Goal: Task Accomplishment & Management: Complete application form

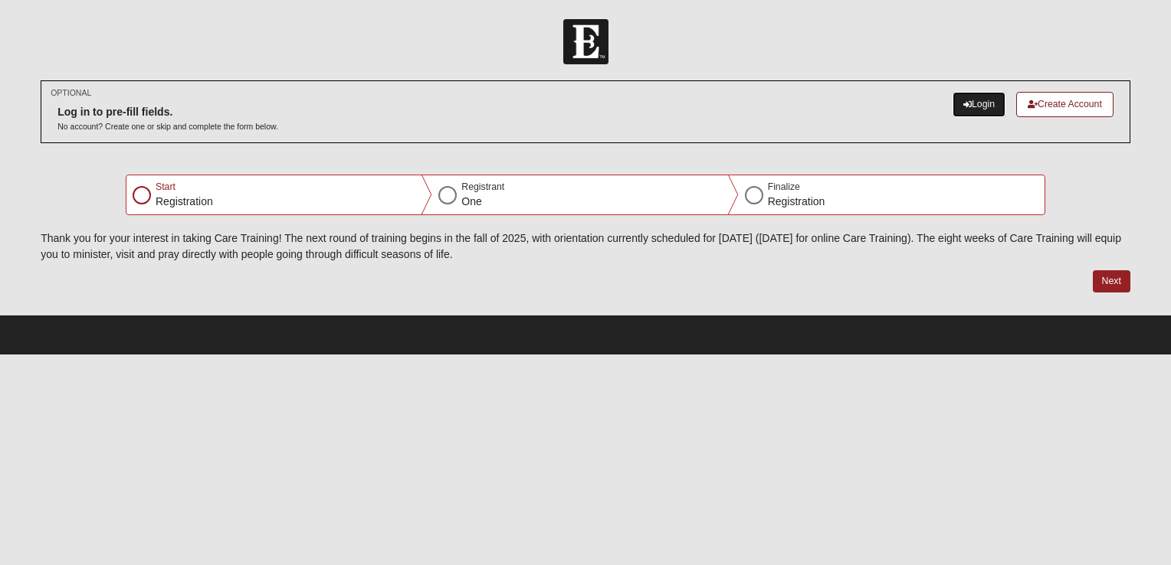
click at [968, 100] on link "Login" at bounding box center [978, 104] width 53 height 25
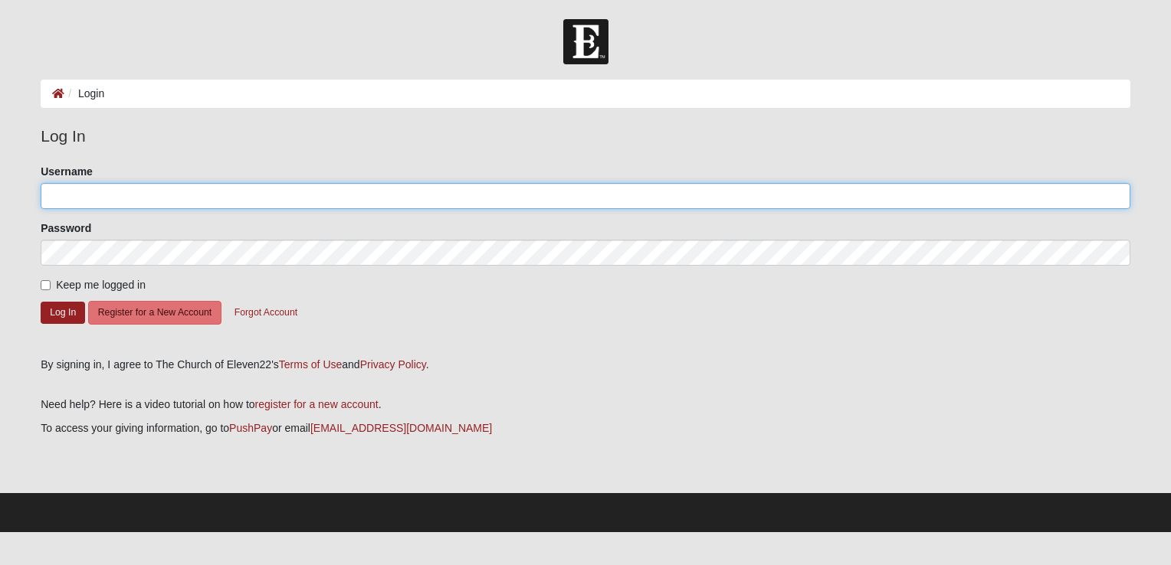
type input "JenChap1211"
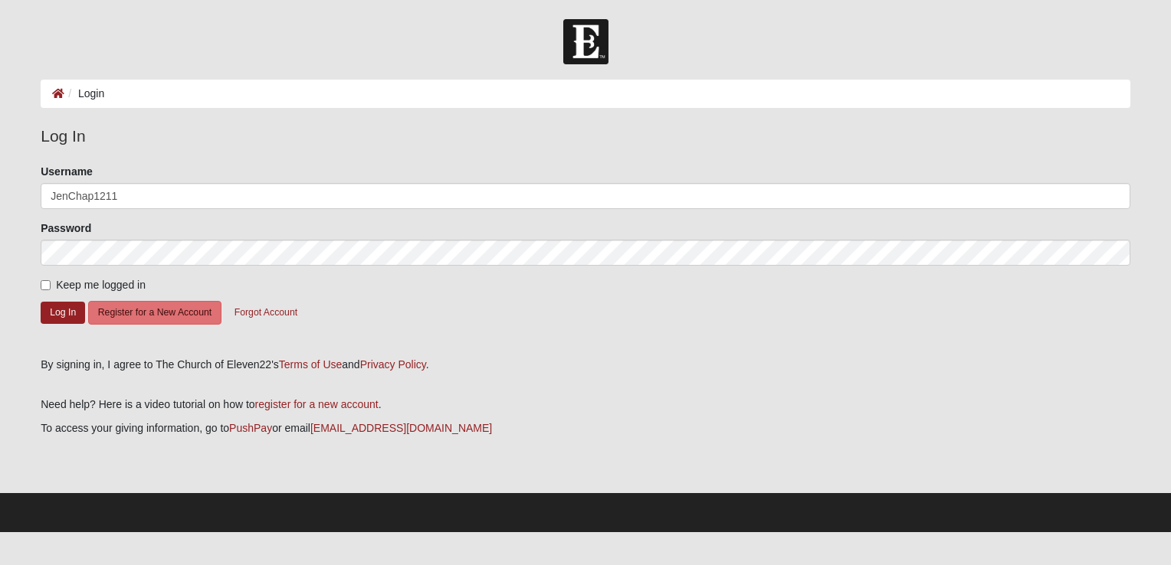
click at [59, 290] on span "Keep me logged in" at bounding box center [101, 285] width 90 height 12
click at [51, 290] on input "Keep me logged in" at bounding box center [46, 285] width 10 height 10
checkbox input "true"
click at [55, 310] on button "Log In" at bounding box center [63, 313] width 44 height 22
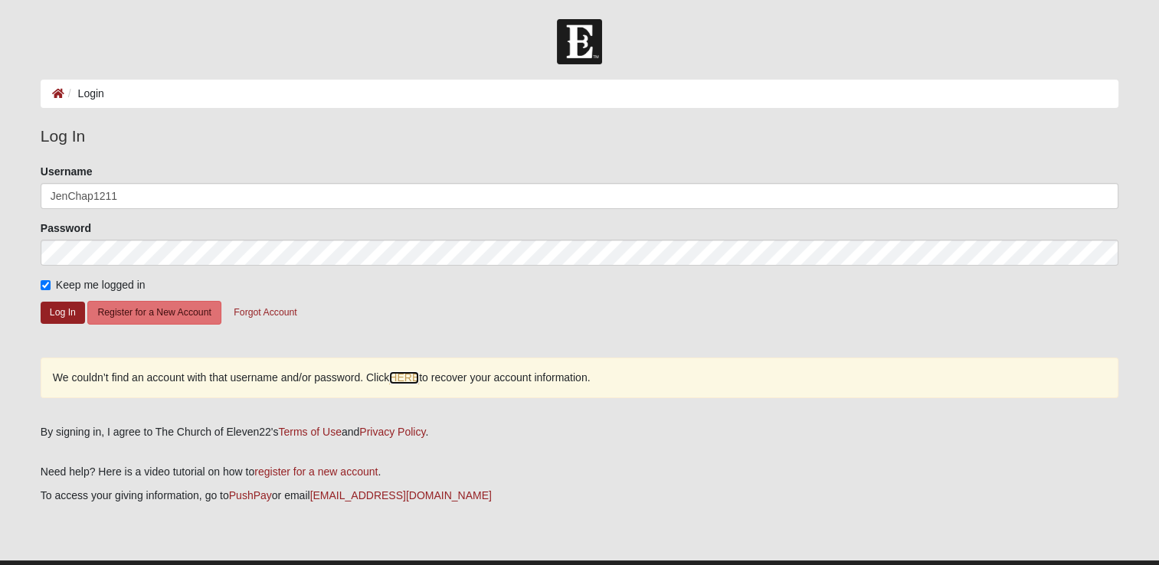
click at [397, 375] on link "HERE" at bounding box center [404, 378] width 30 height 13
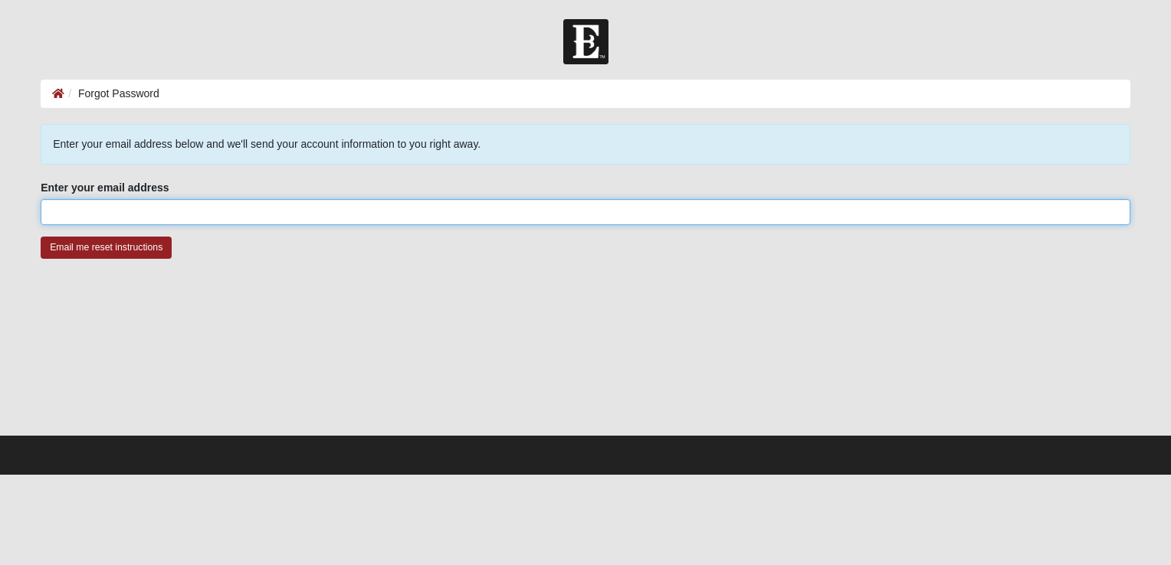
click at [248, 222] on input "Enter your email address" at bounding box center [585, 212] width 1089 height 26
type input "JenChap1211@gmail.com"
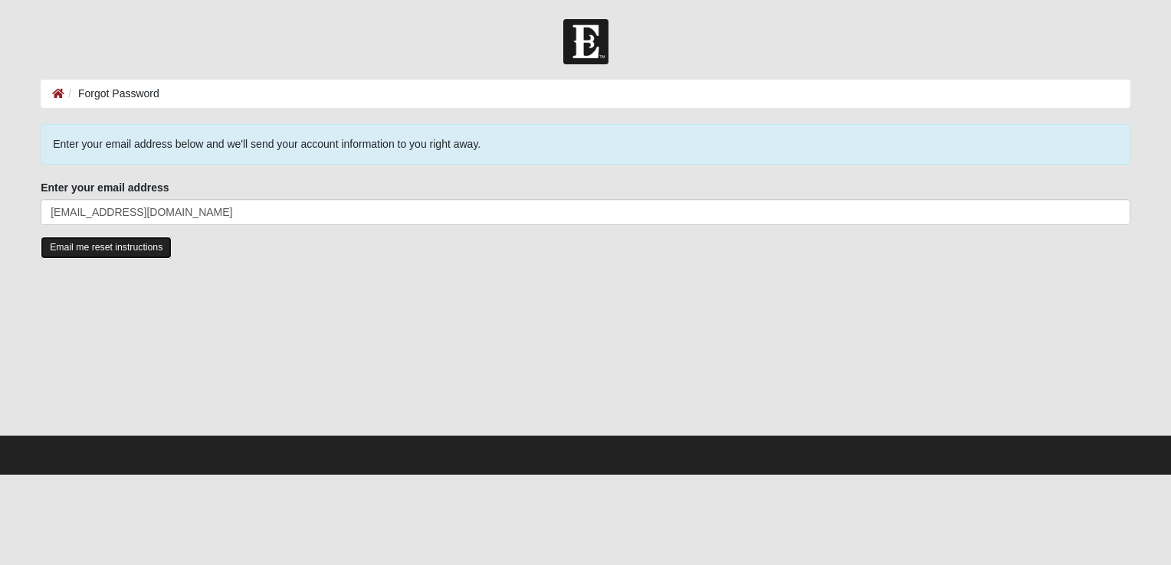
click at [81, 248] on input "Email me reset instructions" at bounding box center [106, 248] width 131 height 22
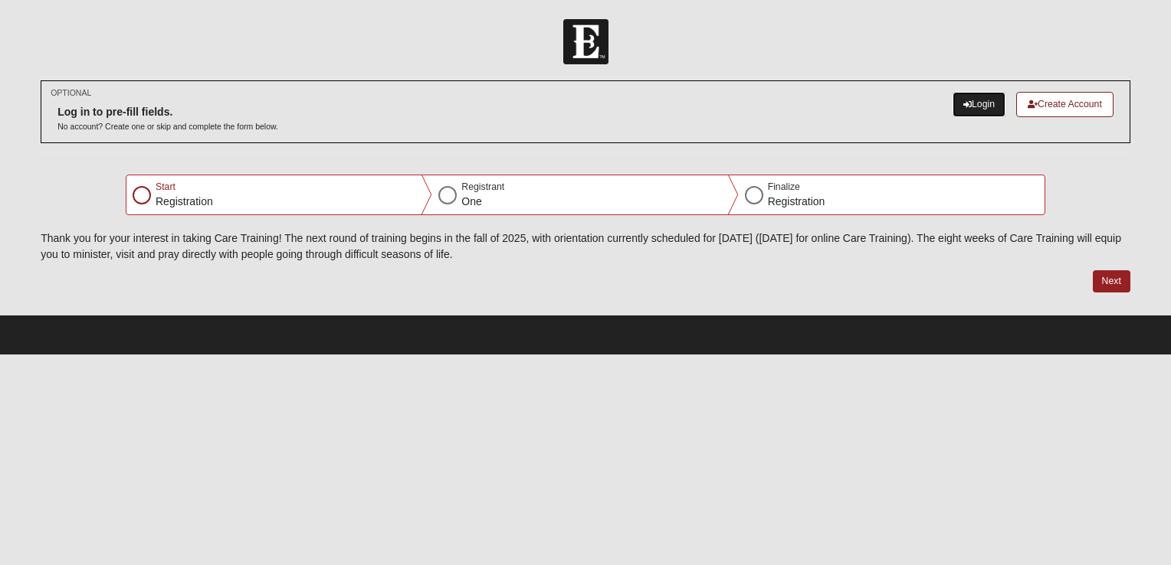
click at [952, 103] on link "Login" at bounding box center [978, 104] width 53 height 25
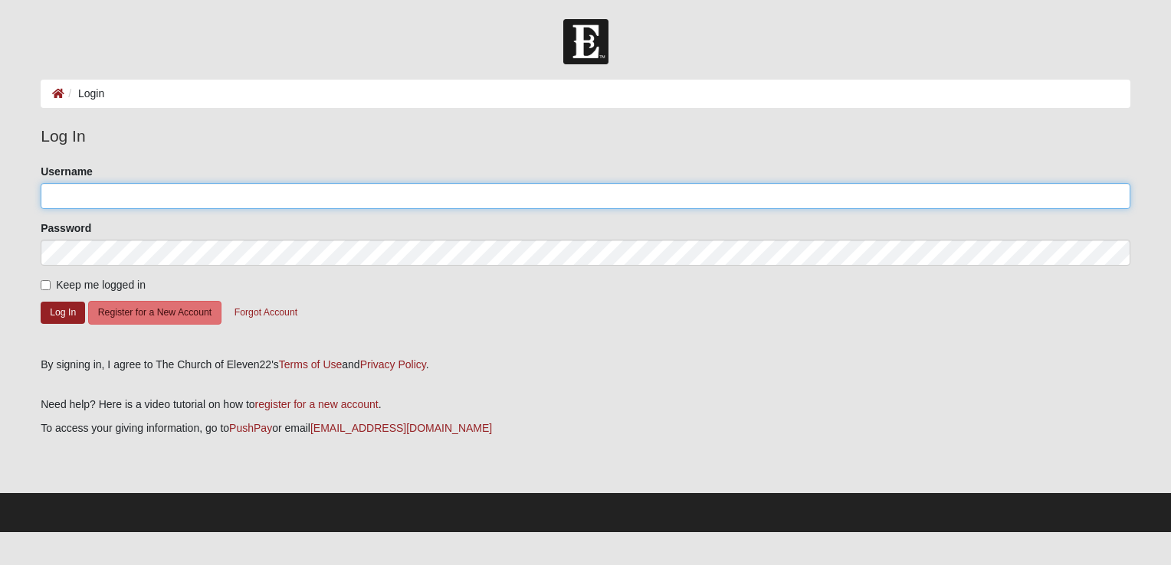
type input "JenChap1211"
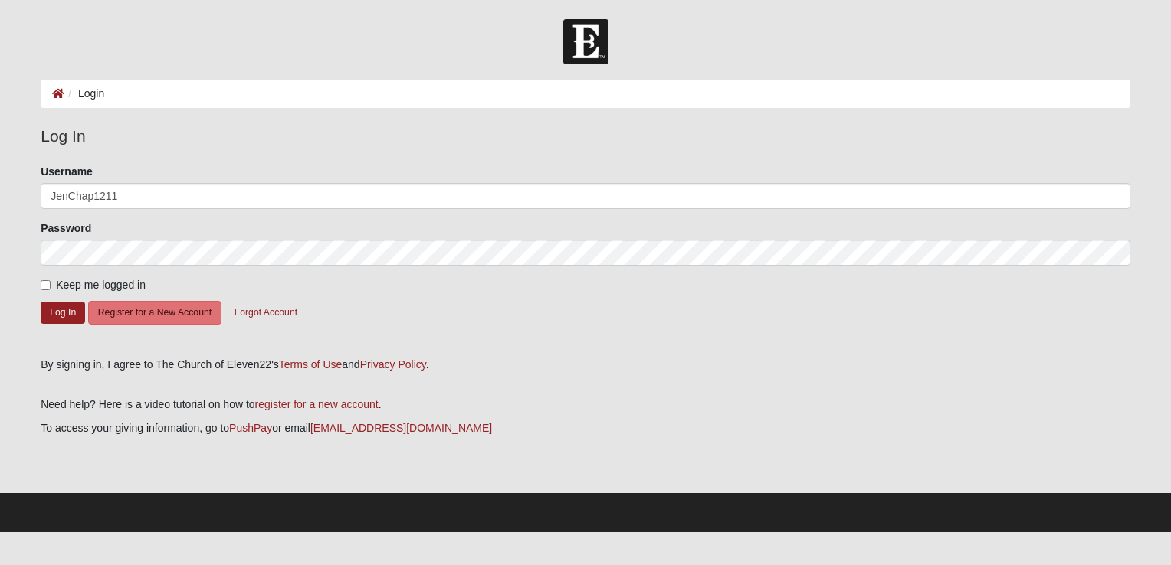
click at [55, 285] on label "Keep me logged in" at bounding box center [93, 285] width 105 height 16
click at [51, 285] on input "Keep me logged in" at bounding box center [46, 285] width 10 height 10
checkbox input "true"
click at [45, 312] on button "Log In" at bounding box center [63, 313] width 44 height 22
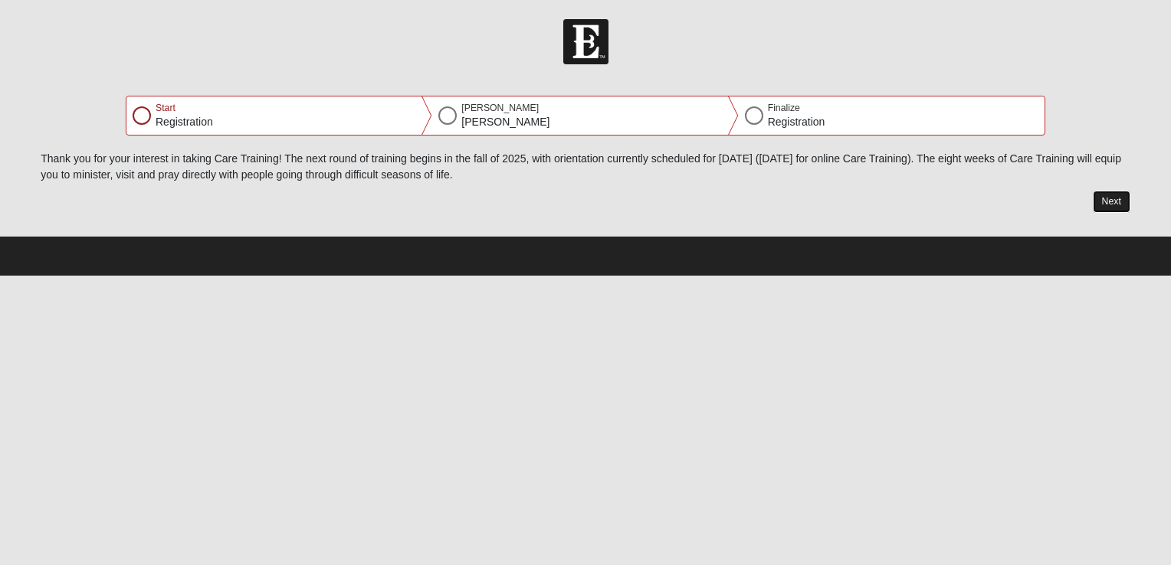
click at [1122, 198] on button "Next" at bounding box center [1111, 202] width 38 height 22
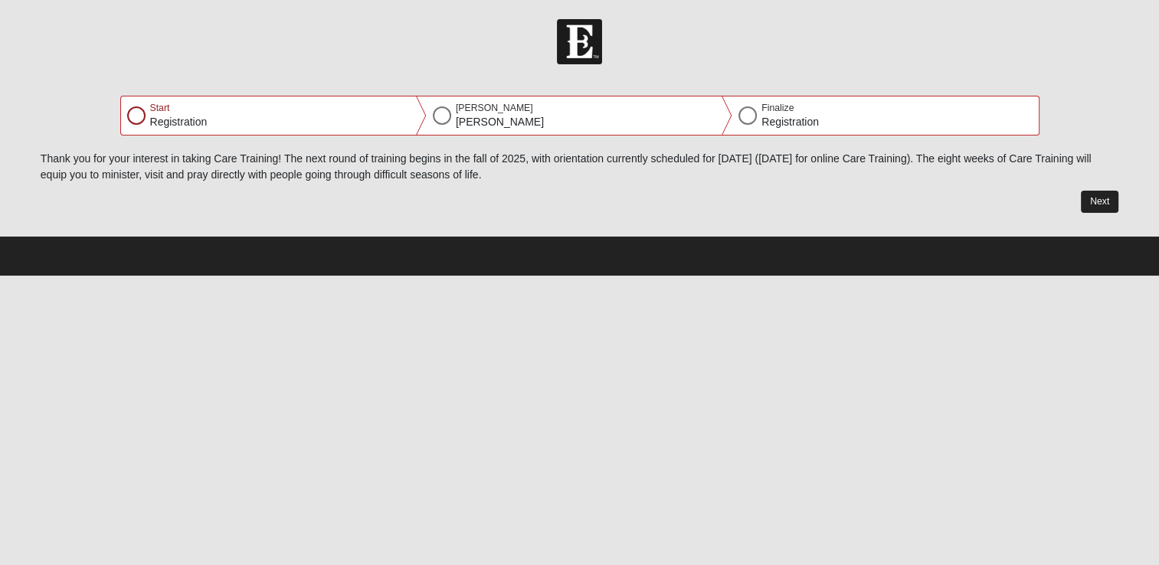
select select "7"
select select "14"
select select "1978"
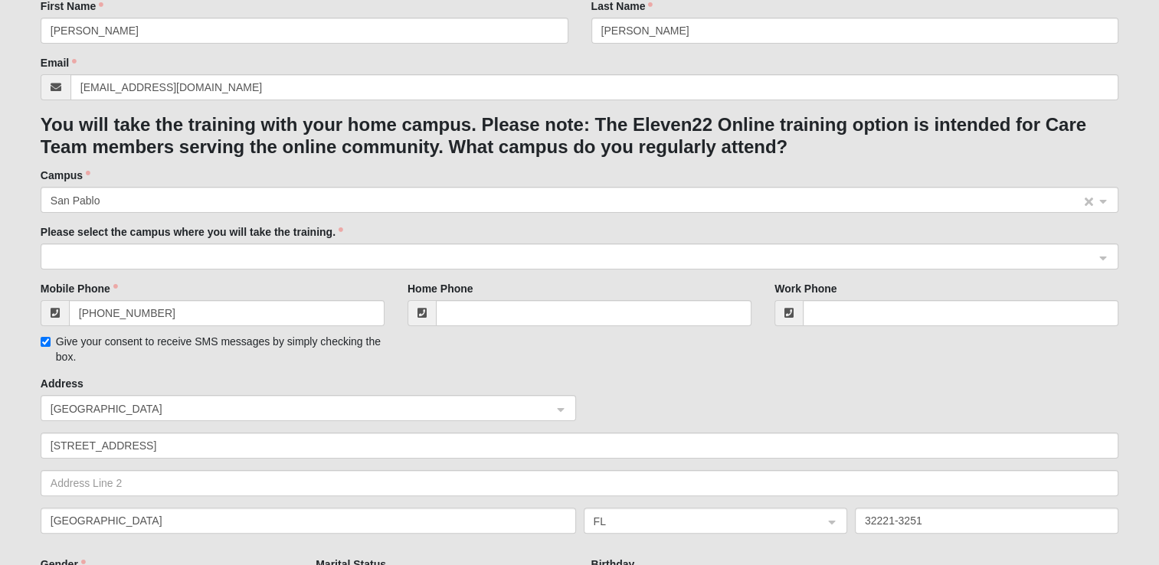
scroll to position [306, 0]
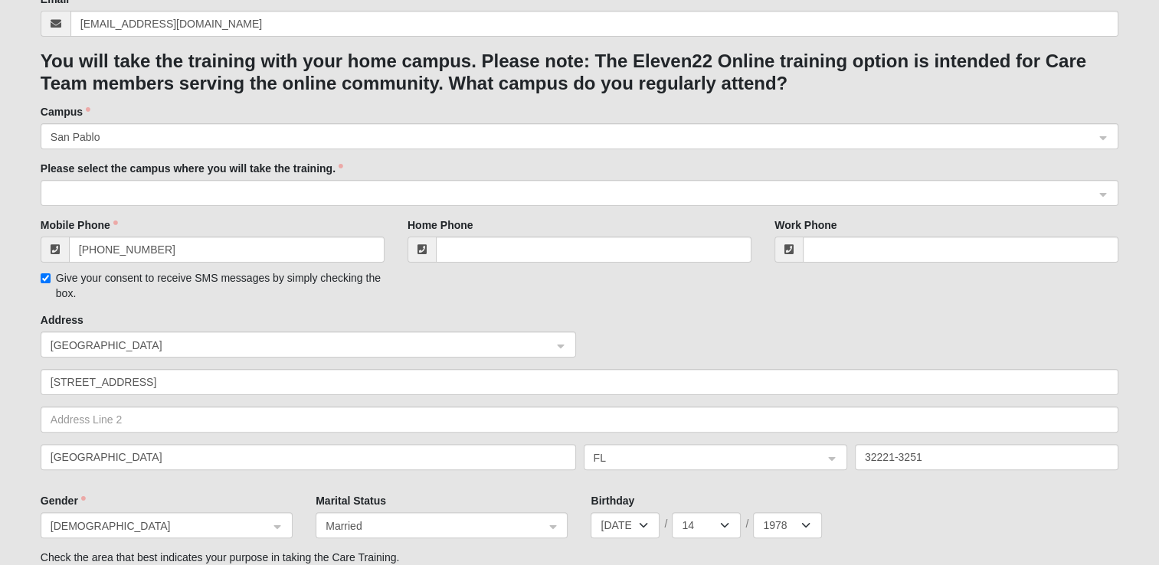
click at [716, 192] on span at bounding box center [573, 193] width 1044 height 17
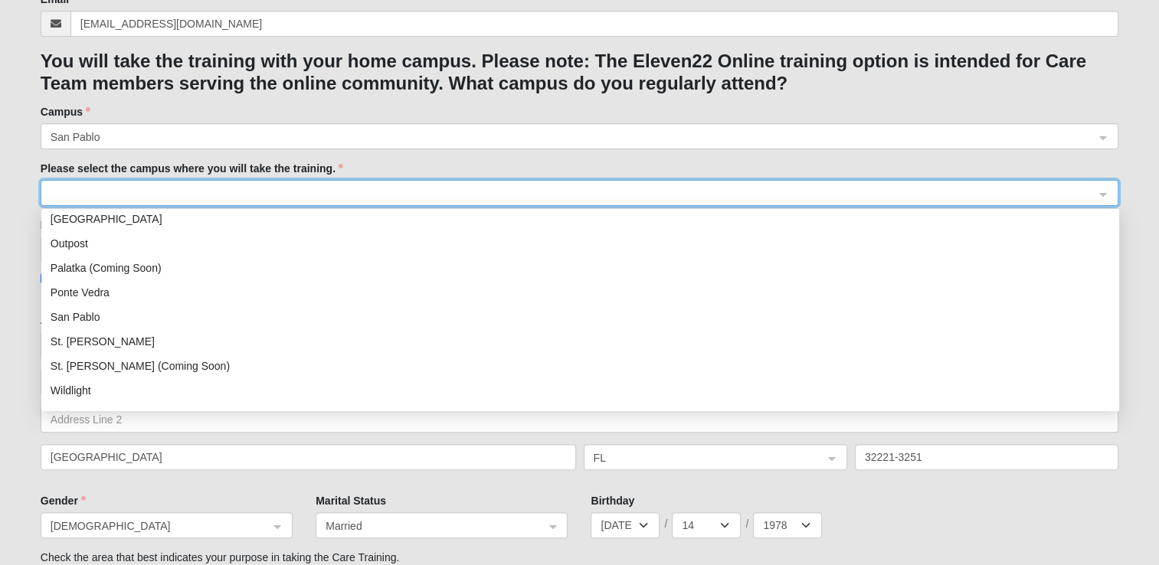
scroll to position [196, 0]
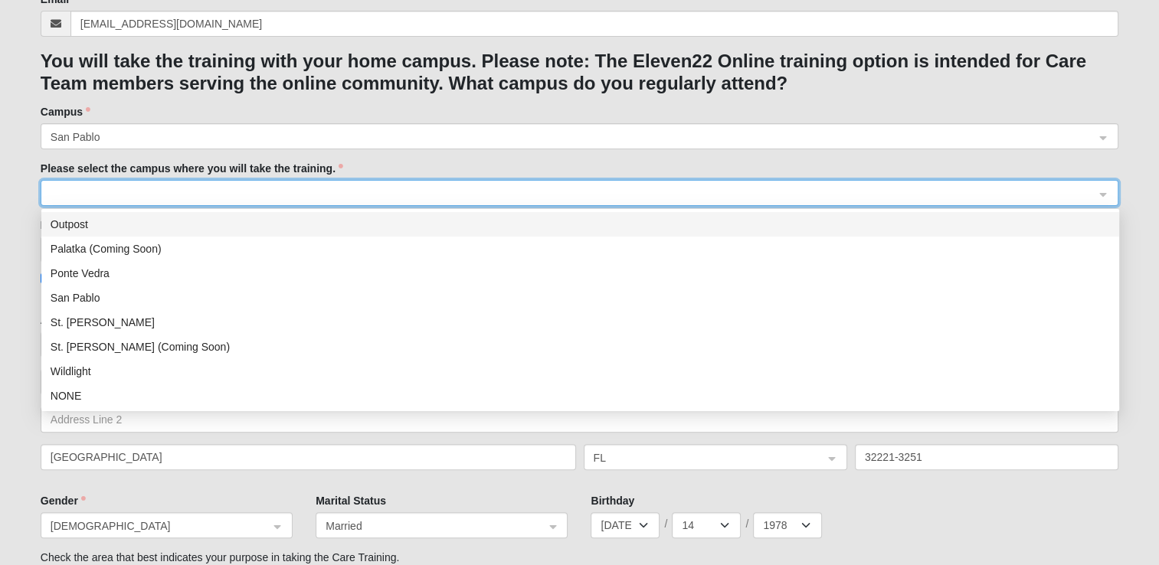
click at [677, 158] on form "Please correct the following: Thank you for your interest in taking the Care Tr…" at bounding box center [580, 320] width 1078 height 843
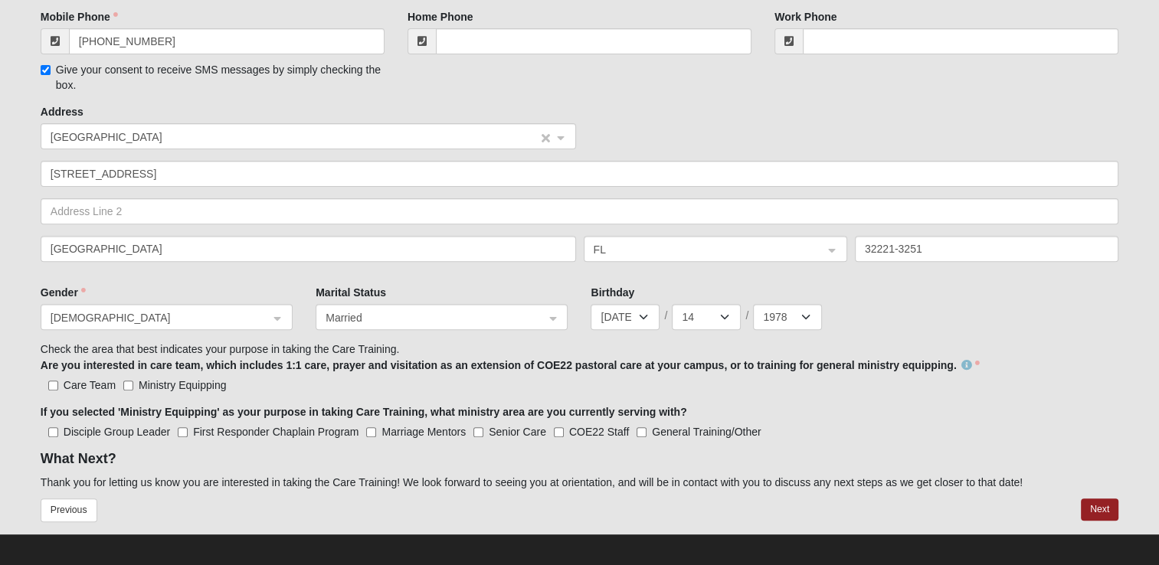
scroll to position [521, 0]
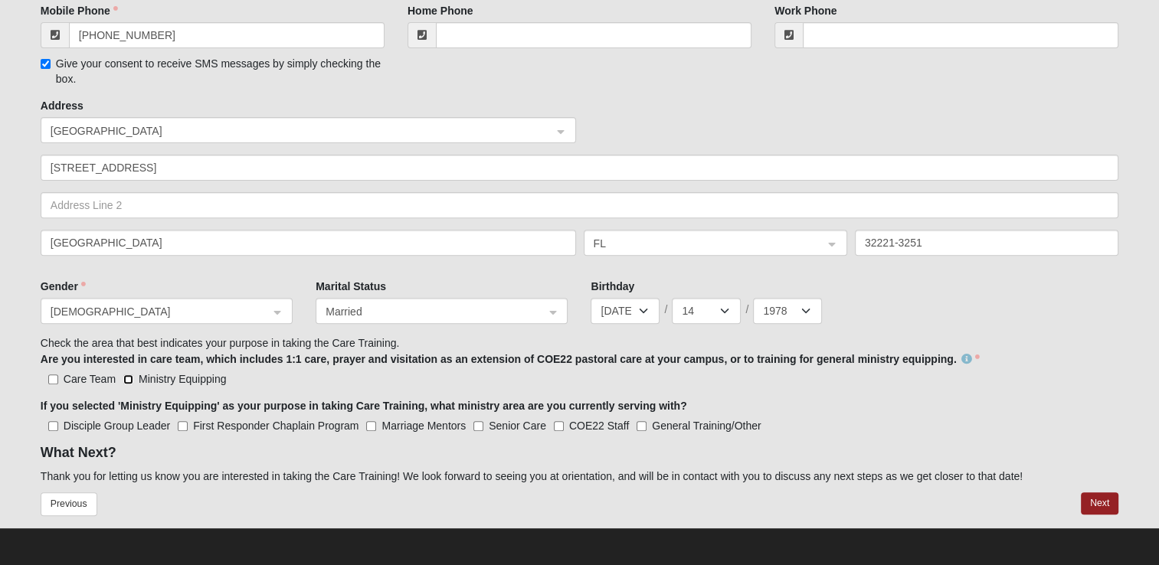
click at [123, 375] on input "Ministry Equipping" at bounding box center [128, 380] width 10 height 10
checkbox input "true"
click at [643, 424] on input "General Training/Other" at bounding box center [642, 426] width 10 height 10
checkbox input "true"
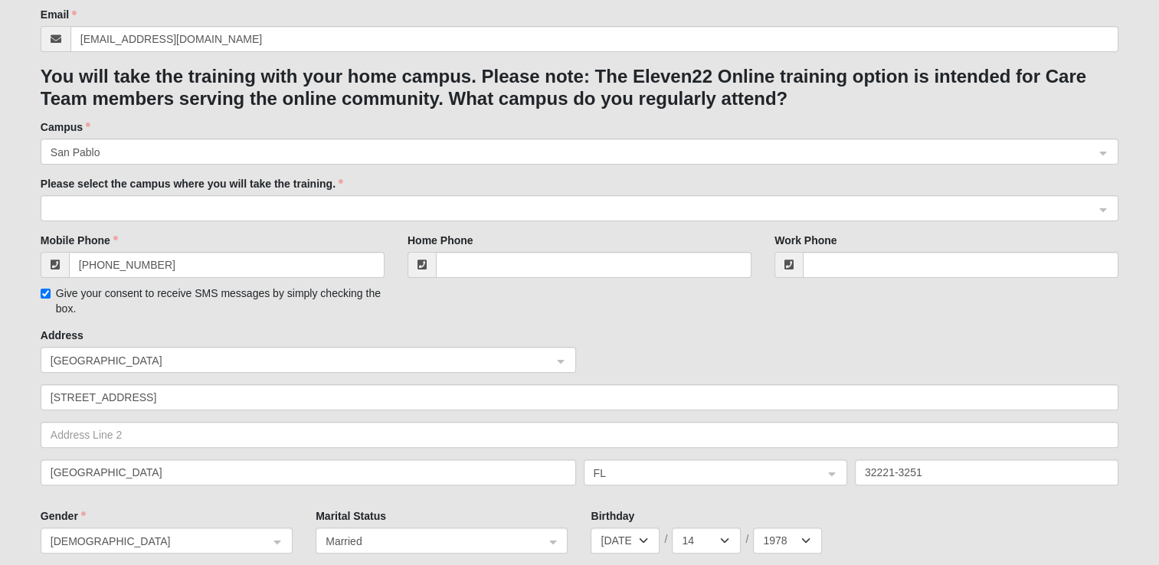
scroll to position [215, 0]
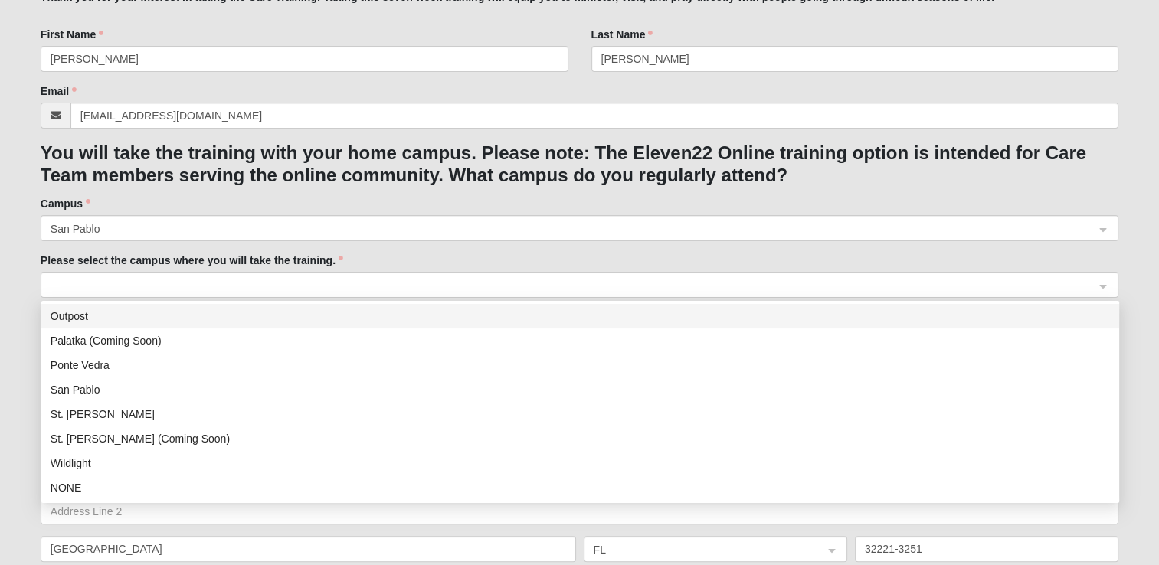
click at [359, 280] on span at bounding box center [573, 285] width 1044 height 17
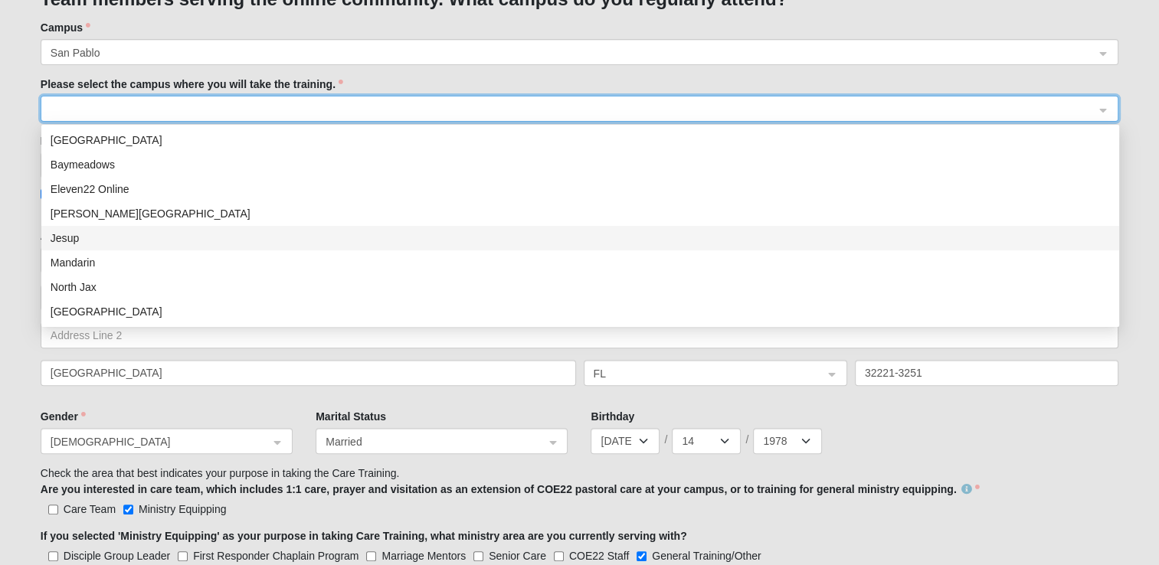
scroll to position [368, 0]
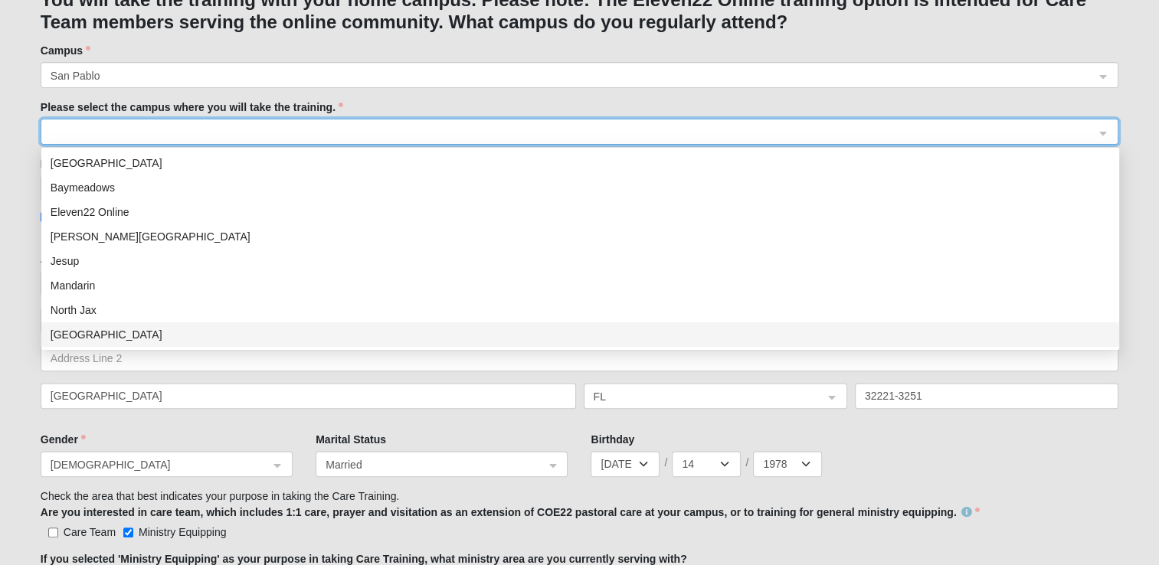
click at [123, 332] on div "Orange Park" at bounding box center [581, 334] width 1060 height 17
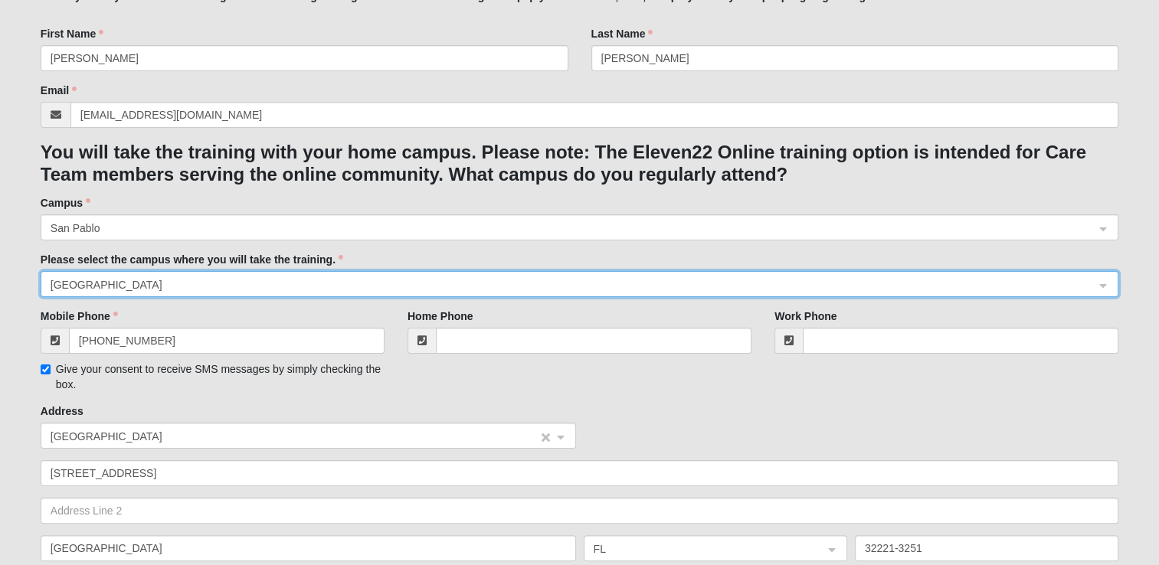
scroll to position [215, 0]
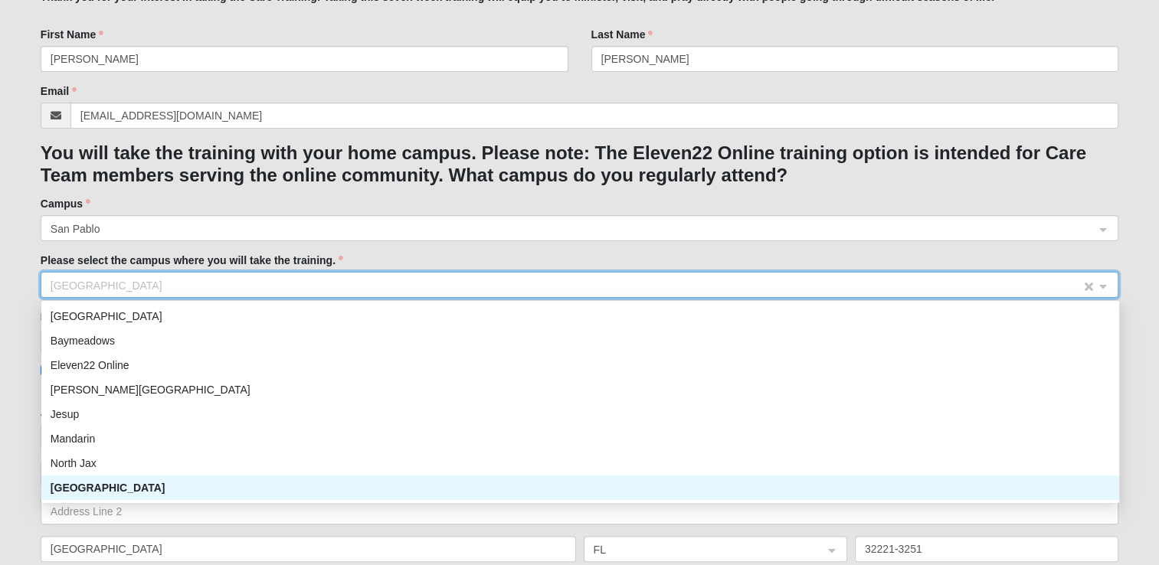
click at [573, 283] on span "Orange Park" at bounding box center [566, 285] width 1030 height 17
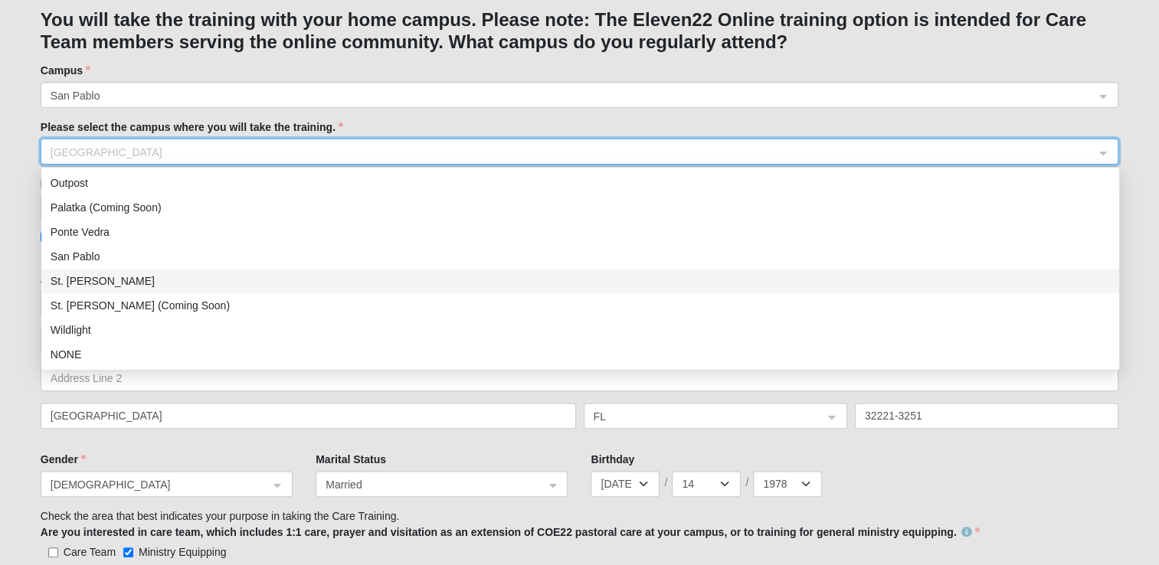
scroll to position [368, 0]
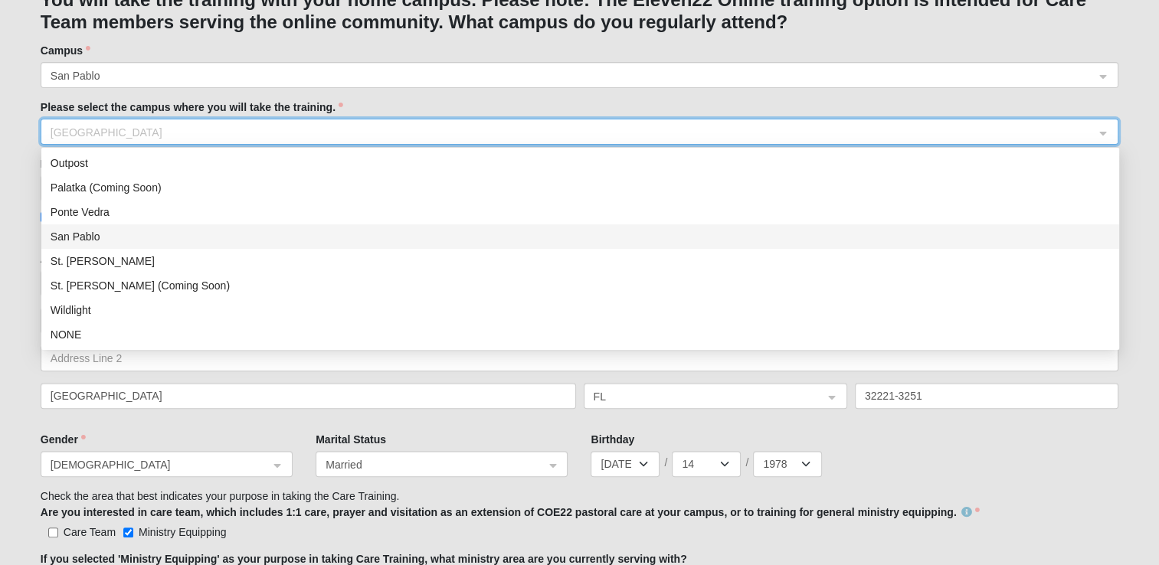
click at [239, 235] on div "San Pablo" at bounding box center [581, 236] width 1060 height 17
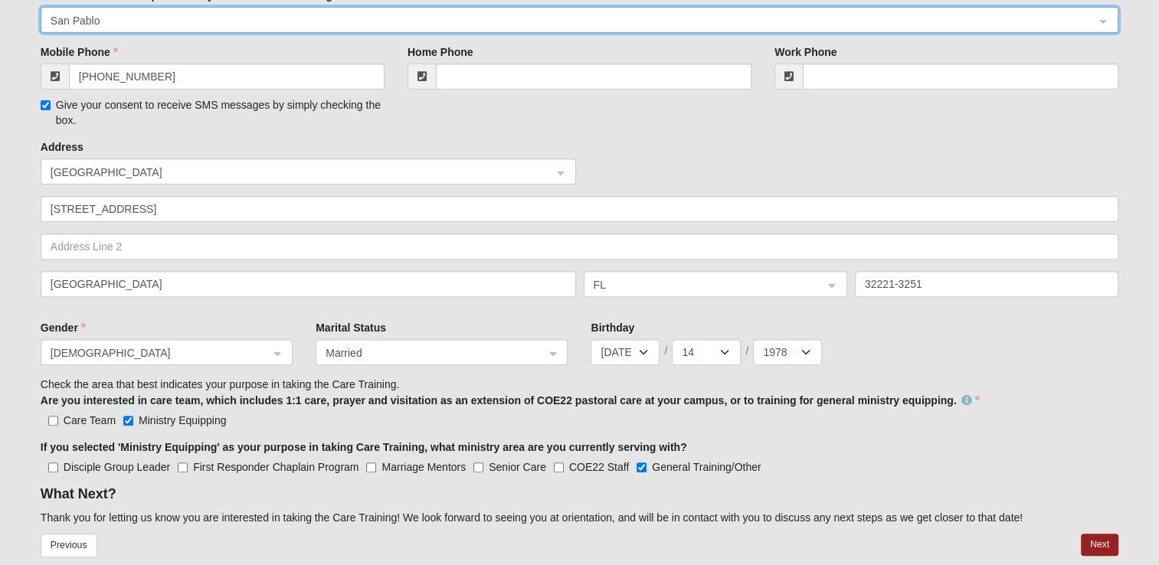
scroll to position [521, 0]
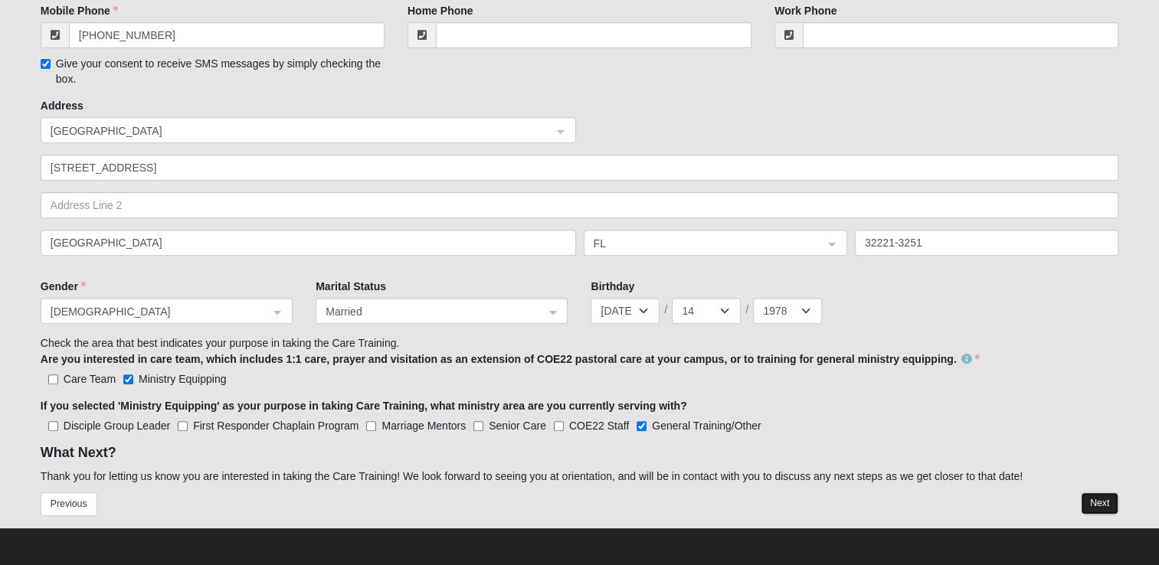
click at [1103, 505] on button "Next" at bounding box center [1100, 504] width 38 height 22
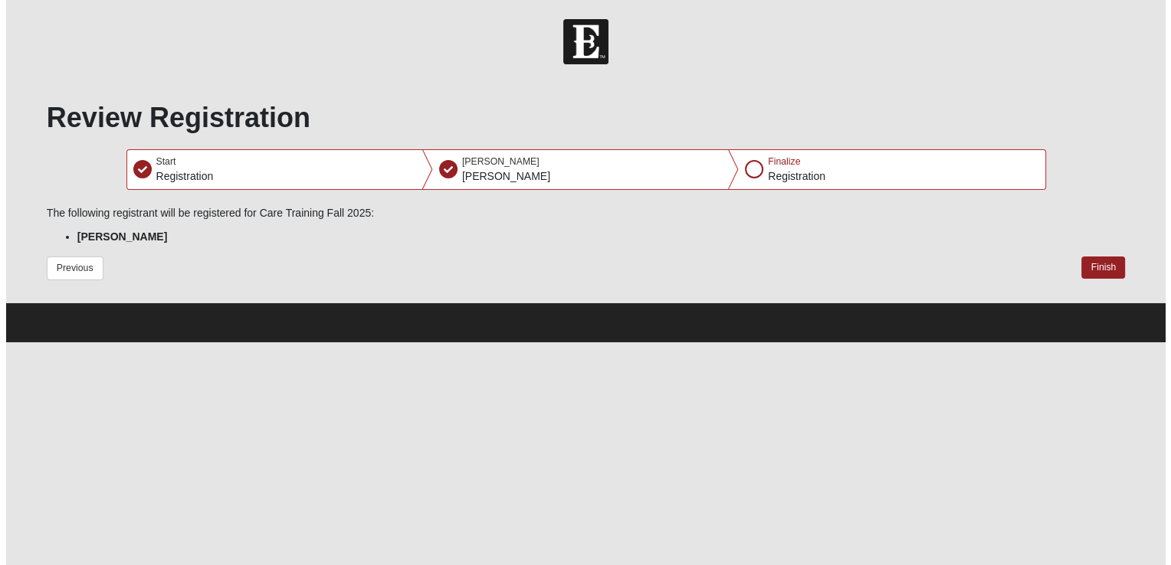
scroll to position [0, 0]
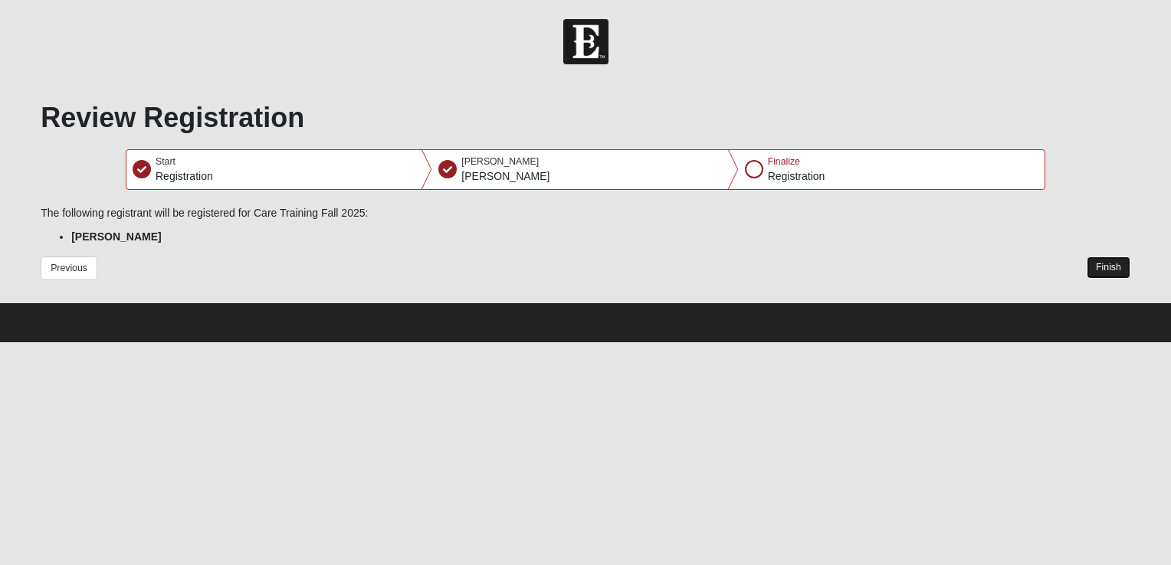
click at [1117, 269] on button "Finish" at bounding box center [1108, 268] width 44 height 22
